Goal: Task Accomplishment & Management: Use online tool/utility

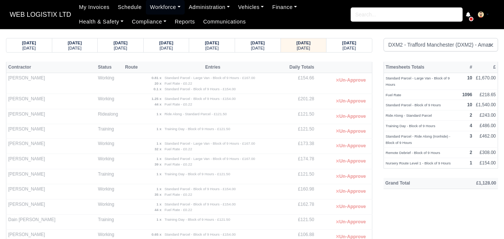
select select "1"
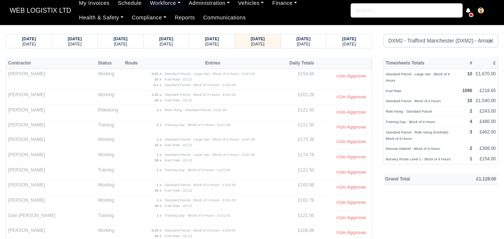
scroll to position [4, 0]
click at [323, 46] on div "[DATE] [DATE]" at bounding box center [304, 41] width 46 height 14
